Goal: Navigation & Orientation: Find specific page/section

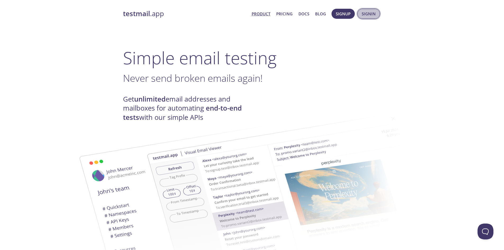
click at [371, 16] on span "Signin" at bounding box center [368, 13] width 14 height 7
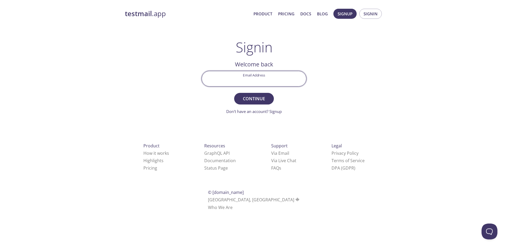
click at [256, 78] on input "Email Address" at bounding box center [254, 78] width 104 height 15
click at [278, 110] on link "Don't have an account? Signup" at bounding box center [254, 111] width 56 height 5
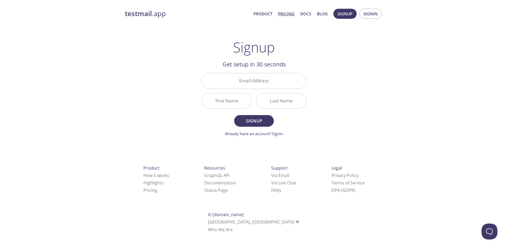
click at [285, 16] on link "Pricing" at bounding box center [286, 13] width 16 height 7
